Goal: Transaction & Acquisition: Purchase product/service

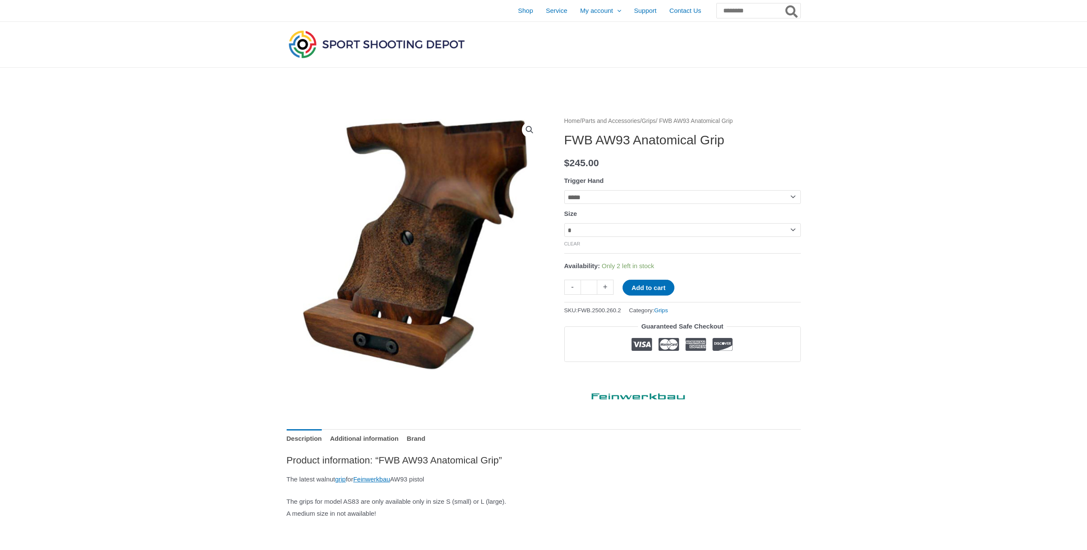
click at [596, 197] on select "**********" at bounding box center [682, 197] width 236 height 14
click at [656, 124] on link "Grips" at bounding box center [649, 121] width 14 height 6
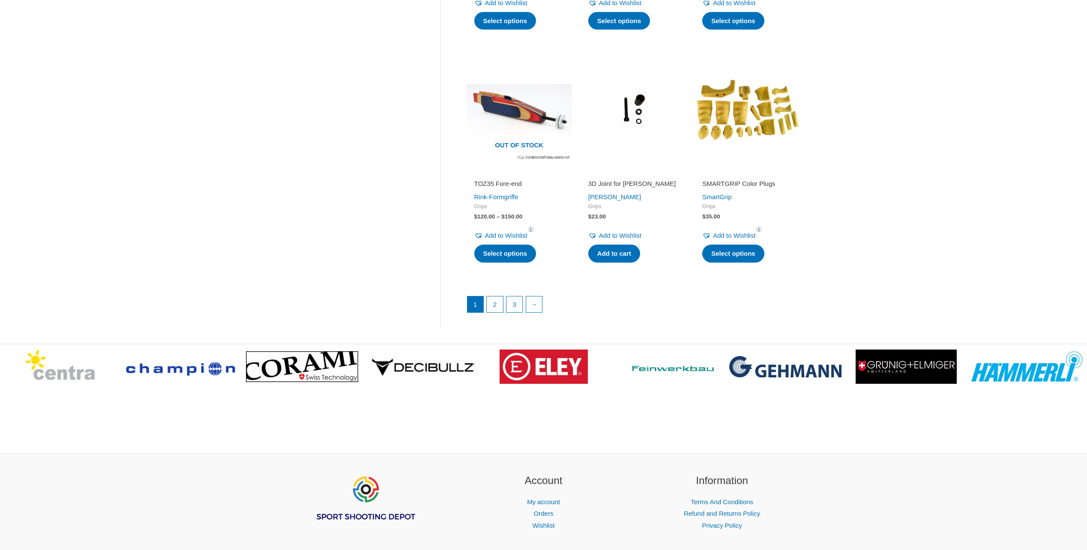
scroll to position [1114, 0]
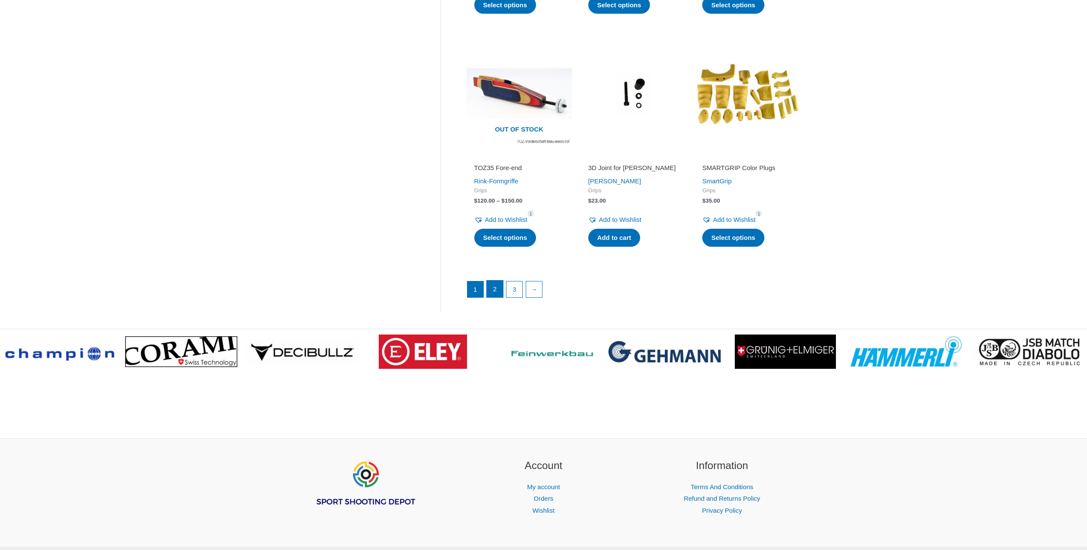
click at [495, 291] on link "2" at bounding box center [495, 289] width 16 height 17
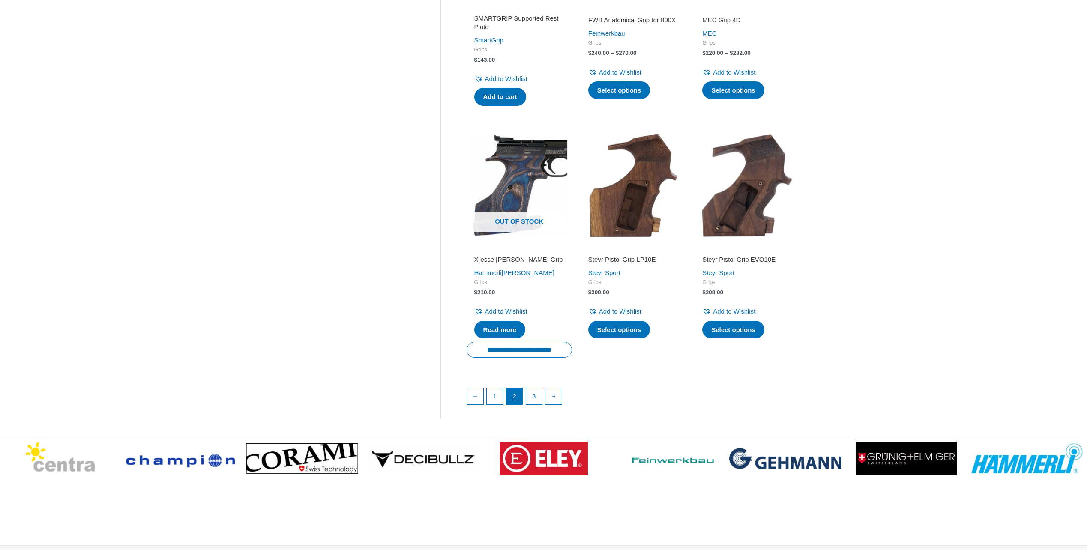
scroll to position [1071, 0]
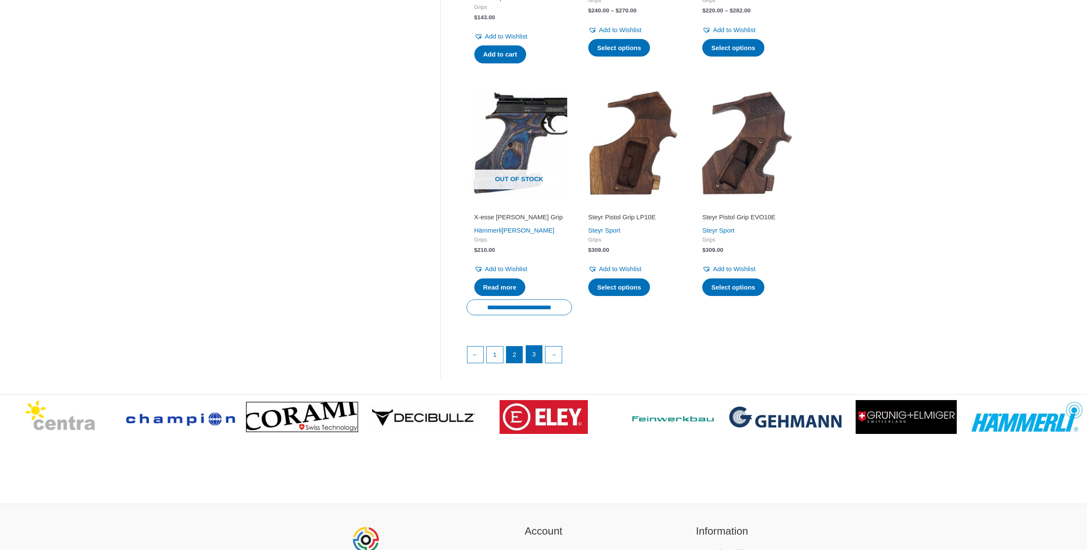
click at [537, 353] on link "3" at bounding box center [534, 354] width 16 height 17
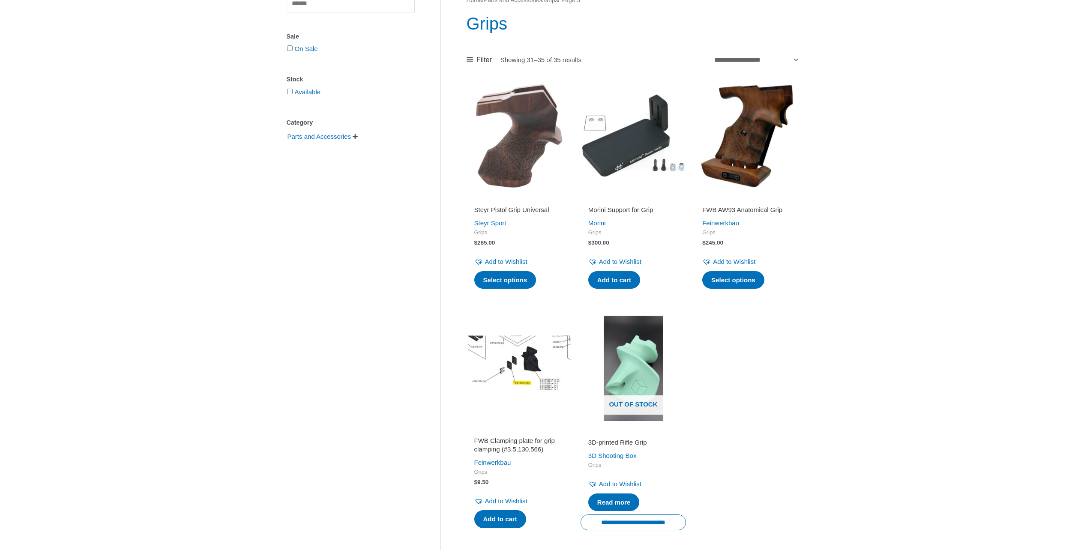
scroll to position [257, 0]
